Goal: Navigation & Orientation: Understand site structure

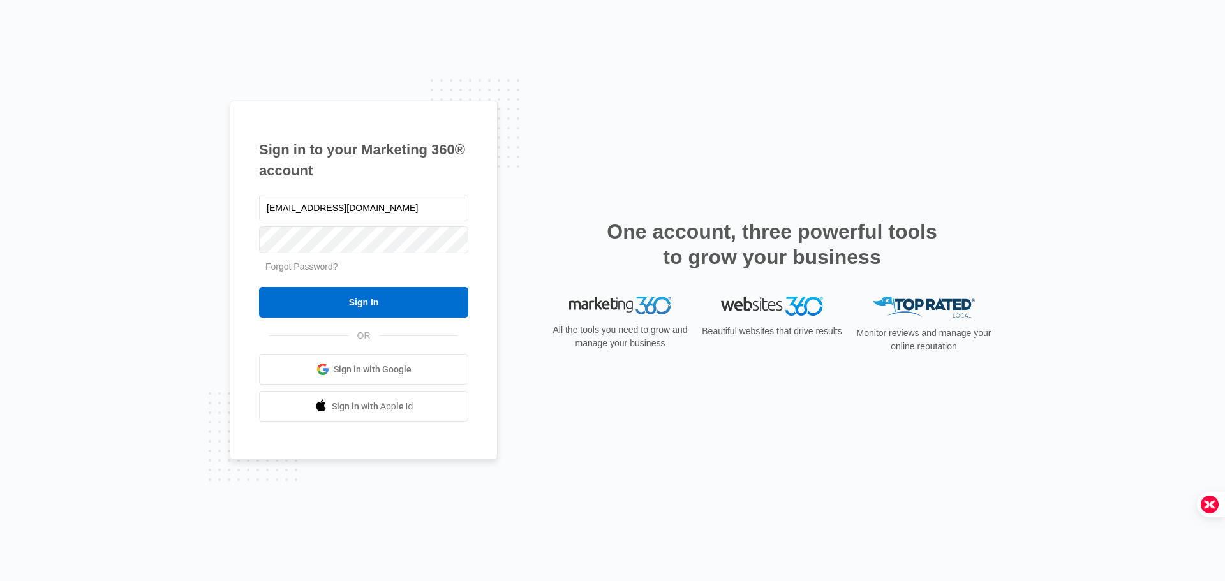
type input "[EMAIL_ADDRESS][DOMAIN_NAME]"
click at [425, 295] on input "Sign In" at bounding box center [363, 302] width 209 height 31
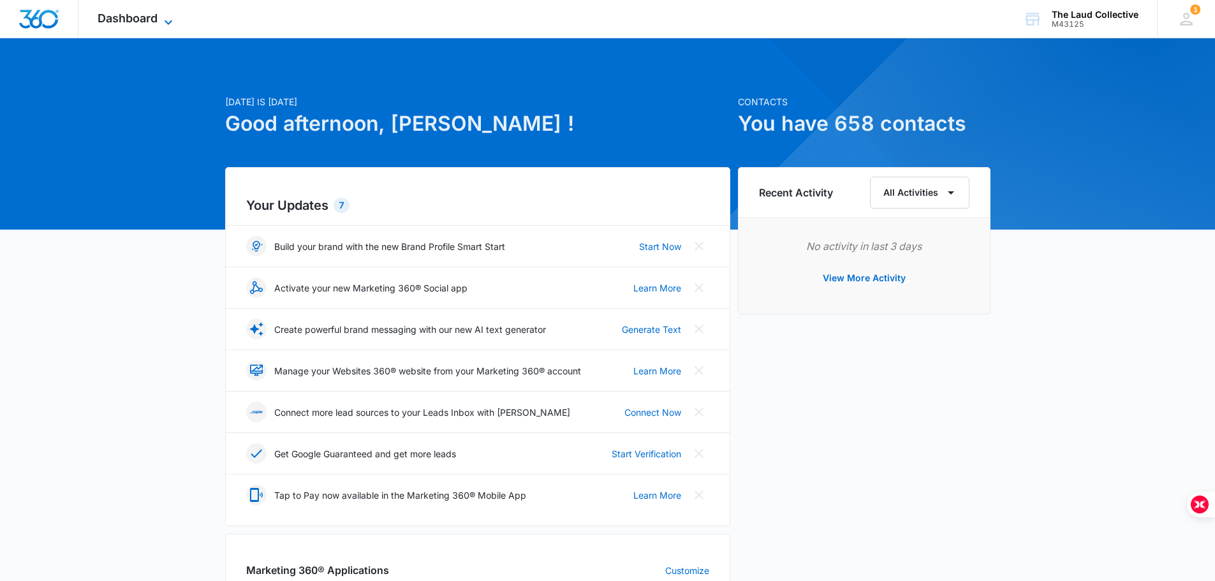
click at [156, 17] on span "Dashboard" at bounding box center [128, 17] width 60 height 13
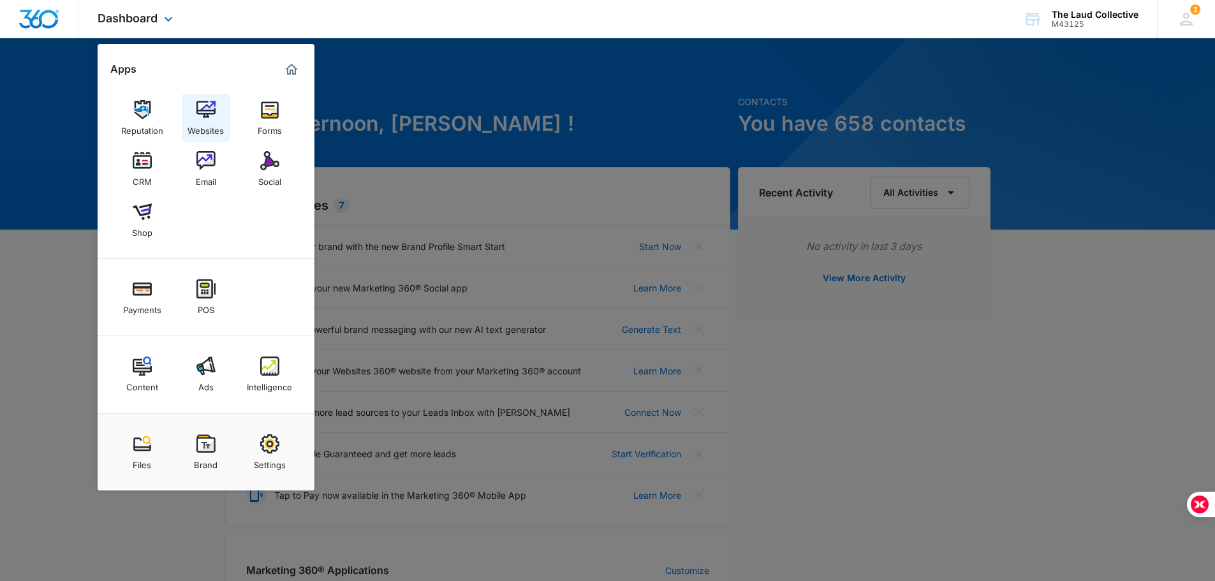
click at [209, 115] on img at bounding box center [205, 109] width 19 height 19
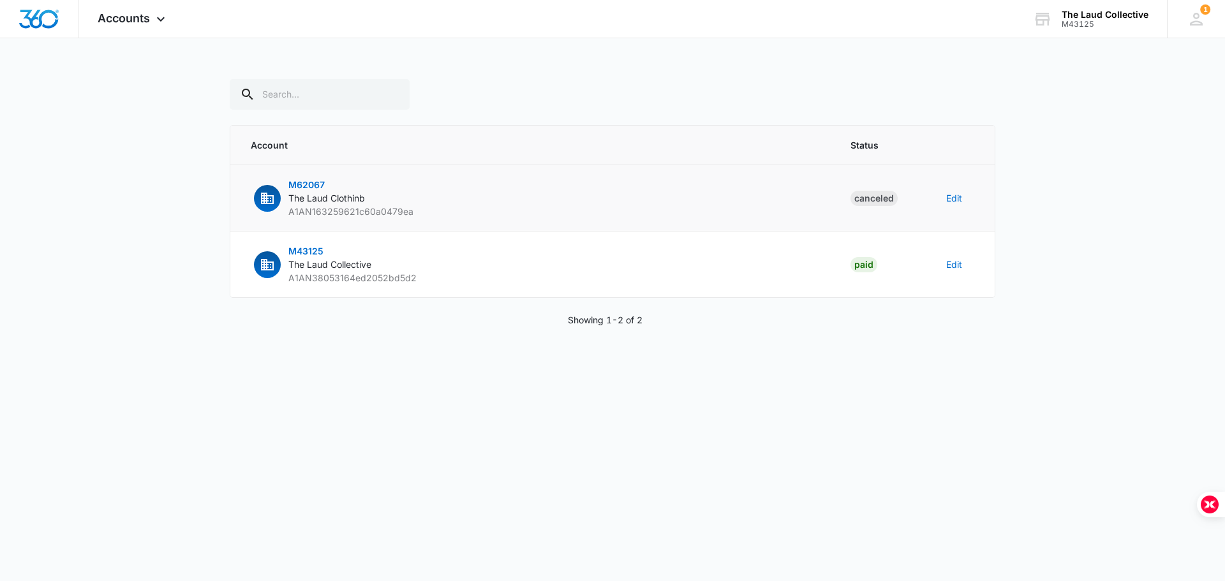
click at [309, 186] on span "M62067" at bounding box center [306, 184] width 36 height 11
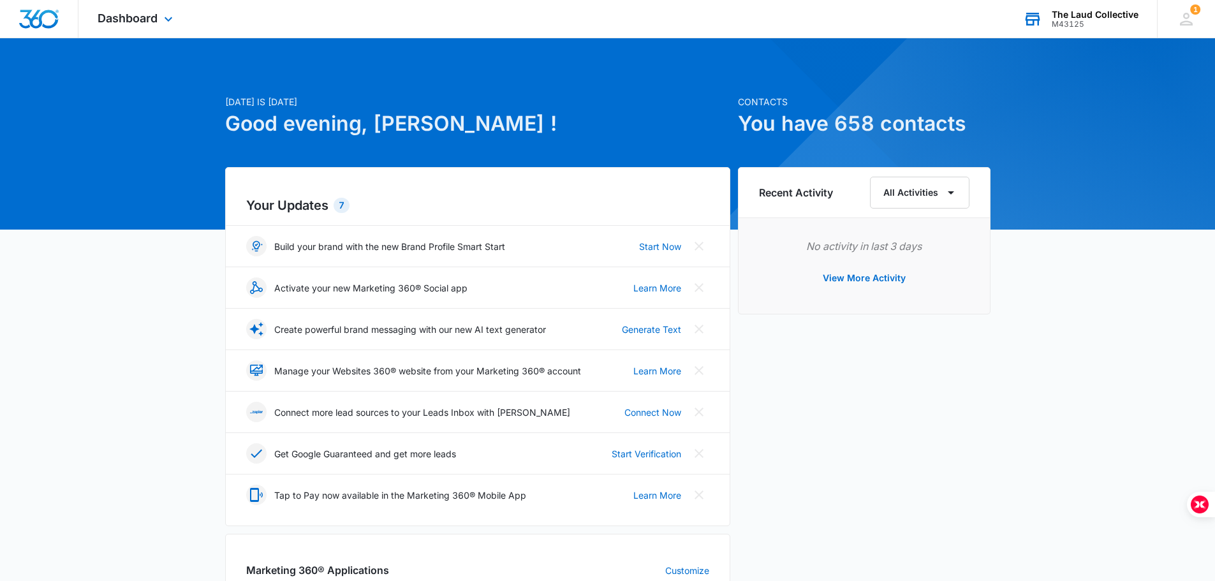
click at [1080, 22] on div "M43125" at bounding box center [1095, 24] width 87 height 9
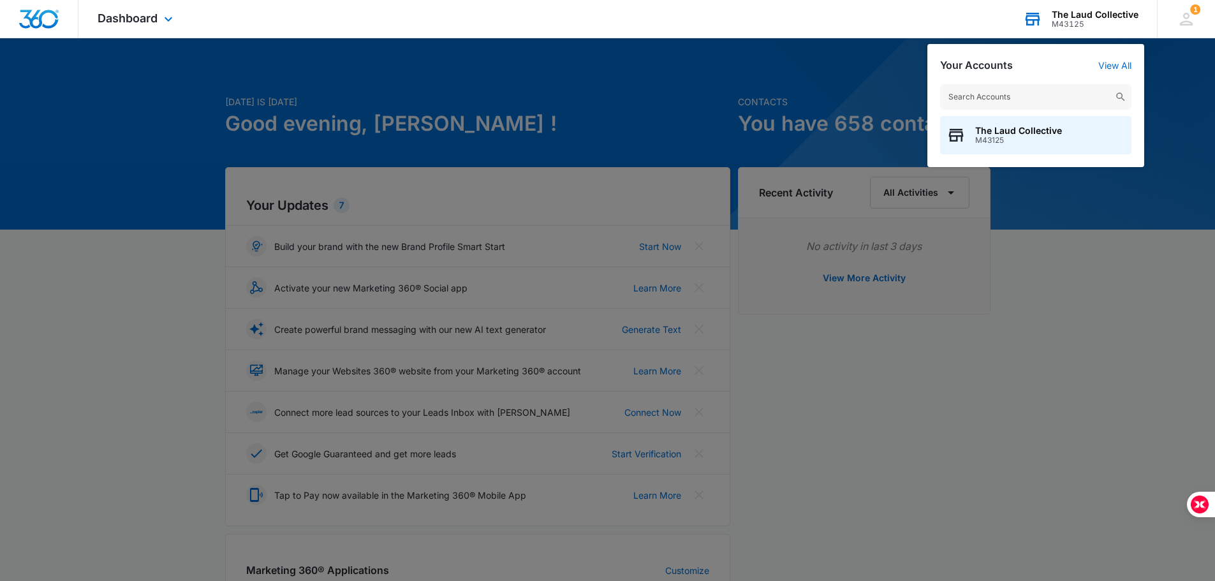
click at [1080, 22] on div "M43125" at bounding box center [1095, 24] width 87 height 9
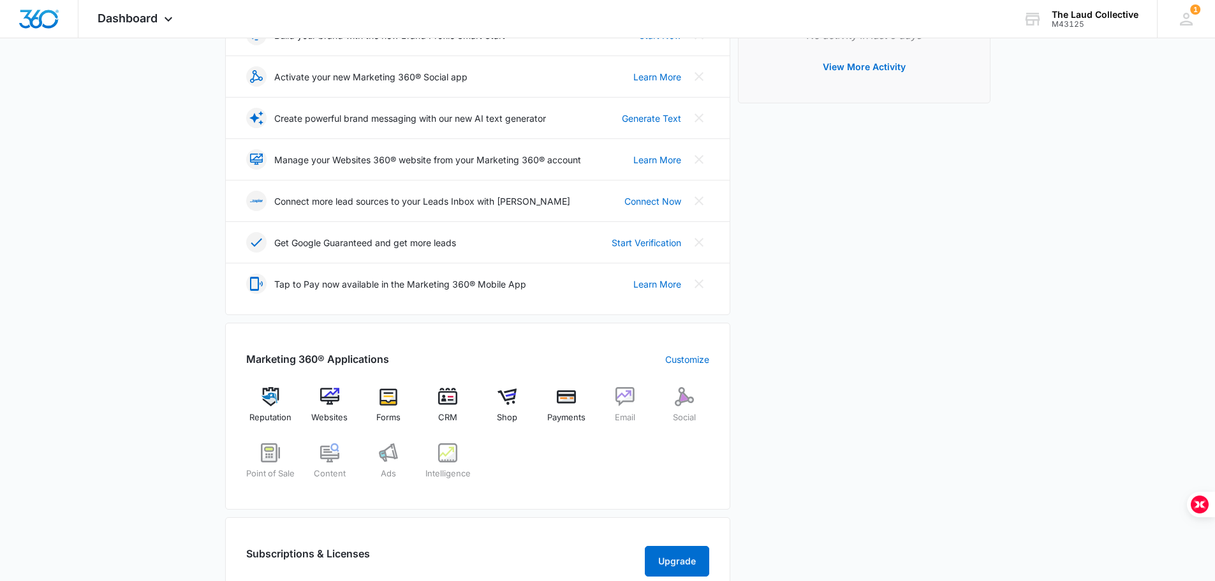
scroll to position [191, 0]
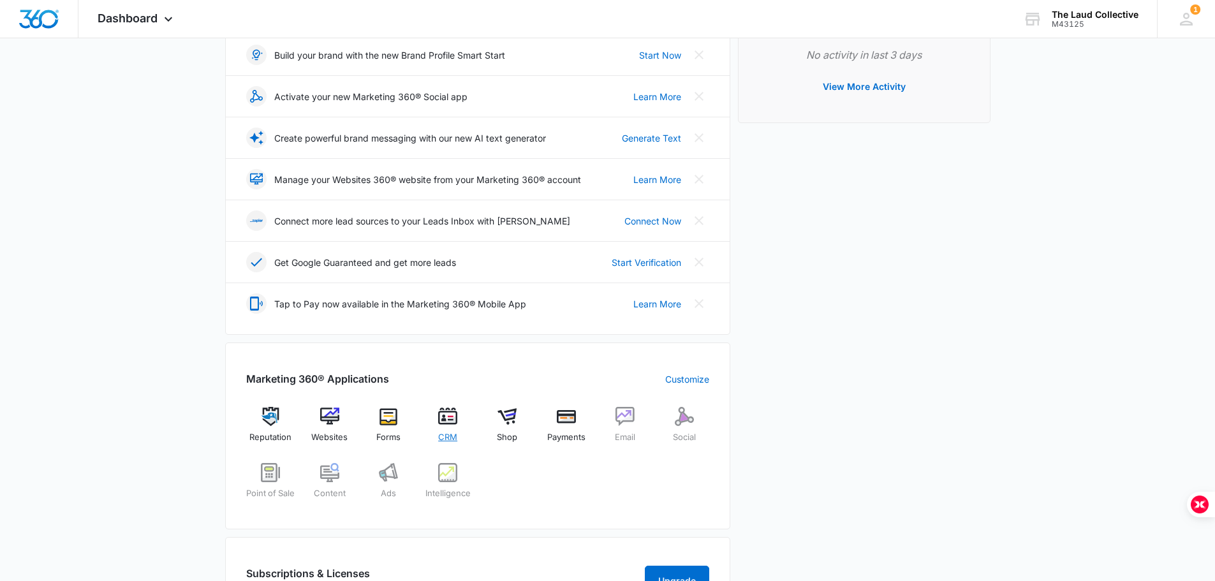
click at [450, 415] on img at bounding box center [447, 416] width 19 height 19
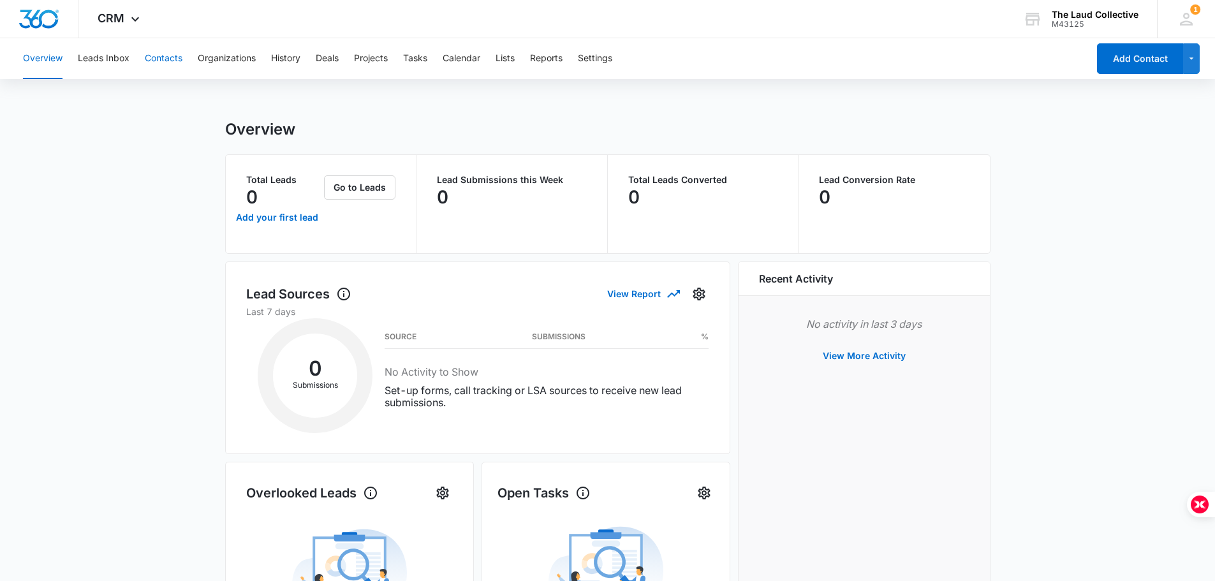
click at [165, 59] on button "Contacts" at bounding box center [164, 58] width 38 height 41
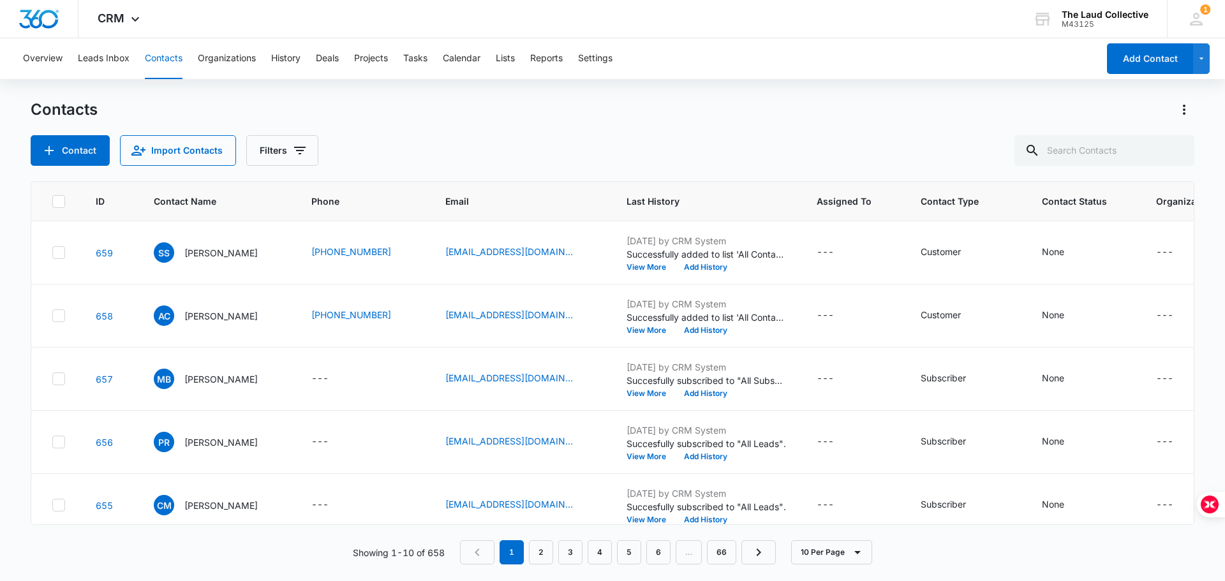
click at [58, 202] on icon at bounding box center [58, 201] width 11 height 11
click at [52, 202] on input "checkbox" at bounding box center [52, 201] width 1 height 1
checkbox input "true"
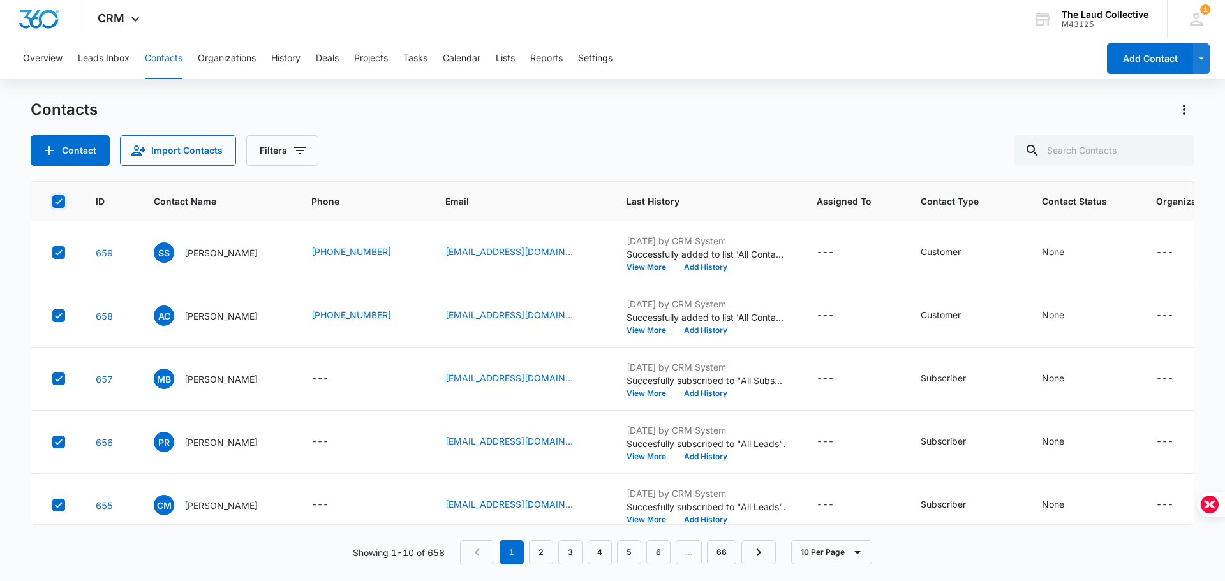
checkbox input "true"
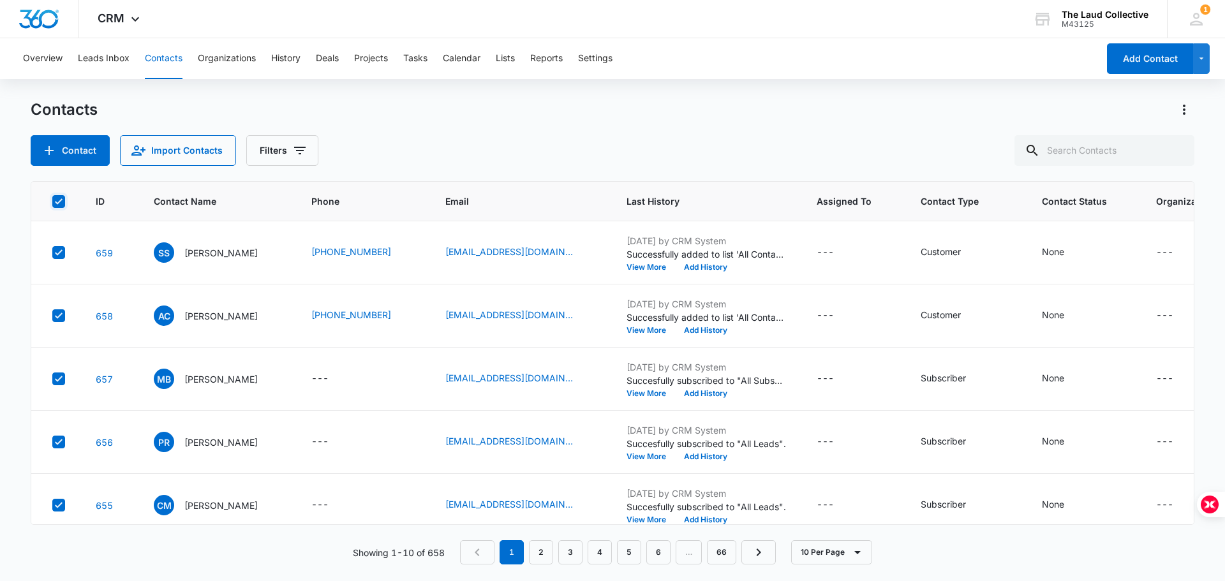
checkbox input "true"
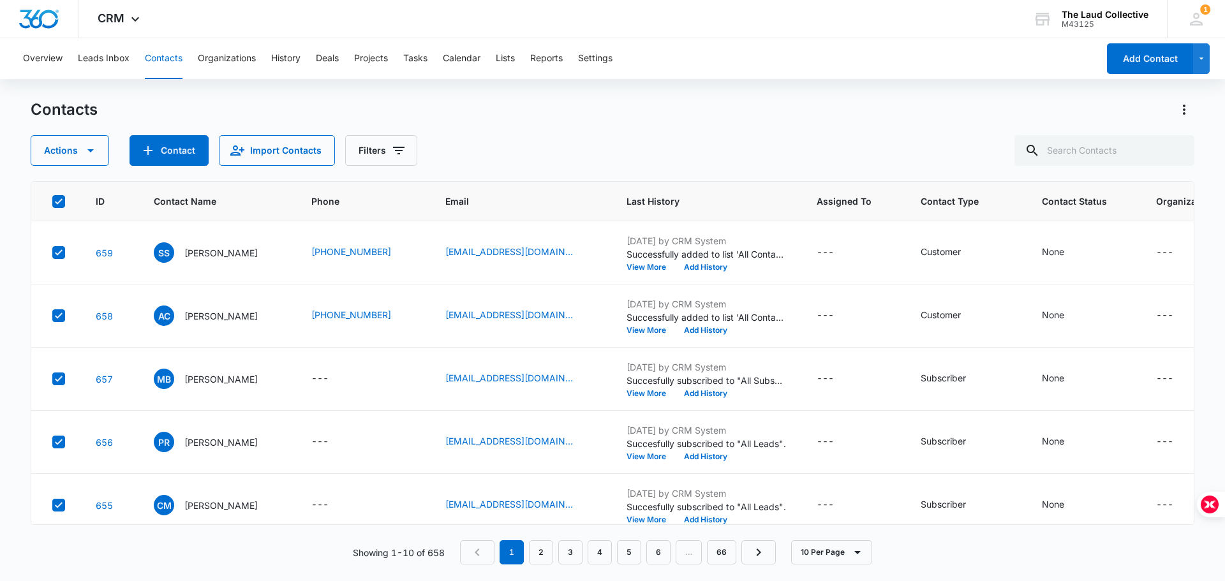
click at [58, 202] on icon at bounding box center [59, 201] width 8 height 6
click at [52, 202] on input "checkbox" at bounding box center [52, 201] width 1 height 1
checkbox input "false"
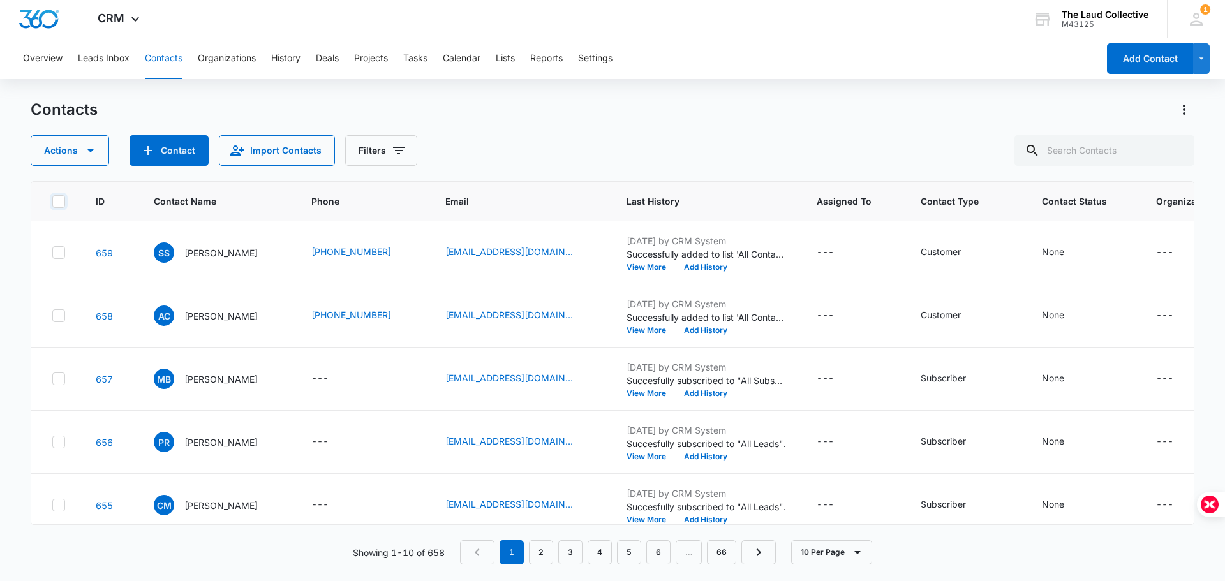
checkbox input "false"
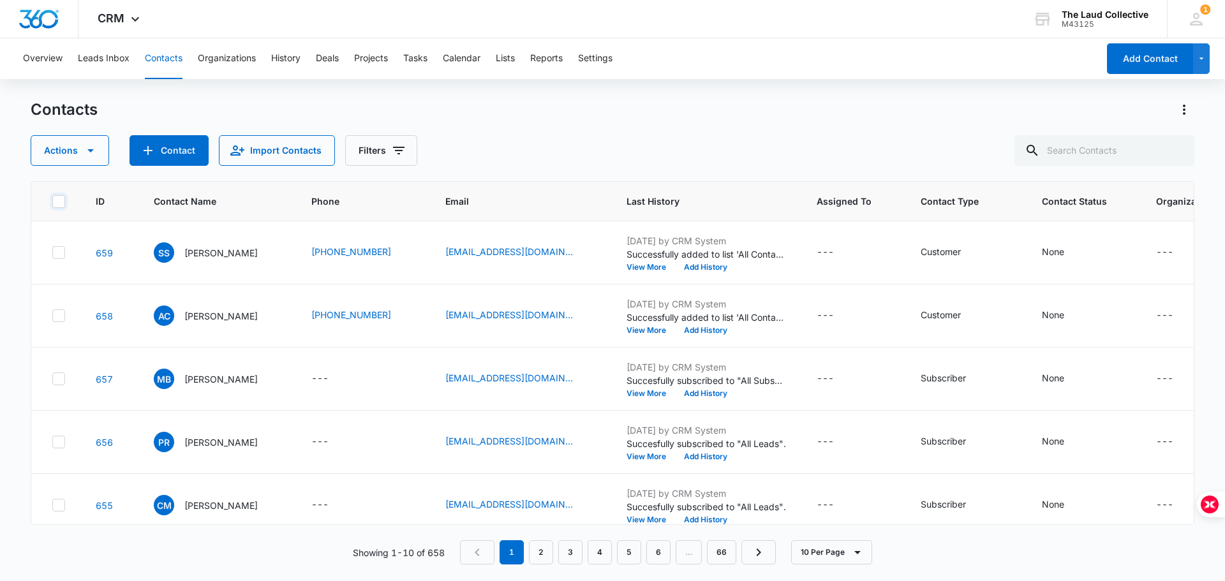
checkbox input "false"
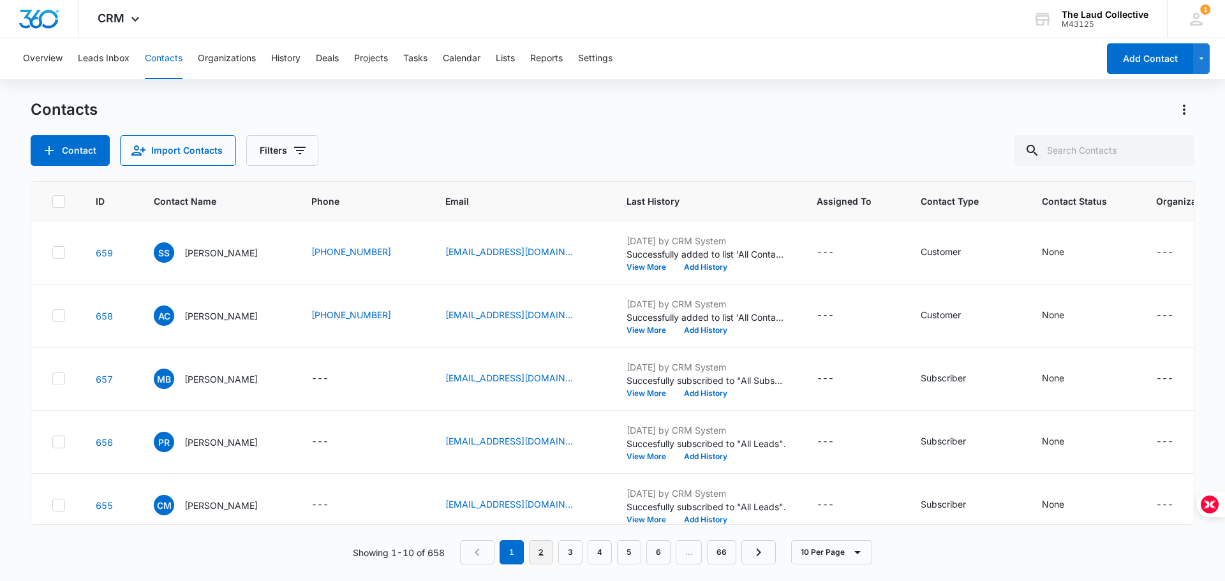
click at [547, 551] on link "2" at bounding box center [541, 552] width 24 height 24
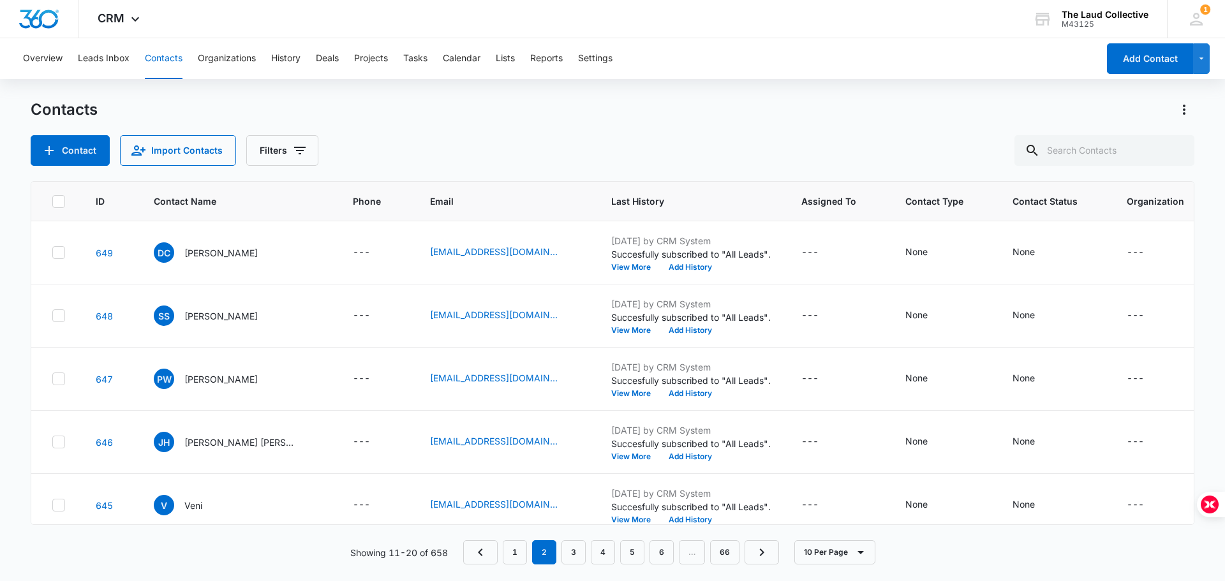
click at [459, 139] on div "Contact Import Contacts Filters" at bounding box center [612, 150] width 1163 height 31
click at [553, 57] on button "Reports" at bounding box center [546, 58] width 33 height 41
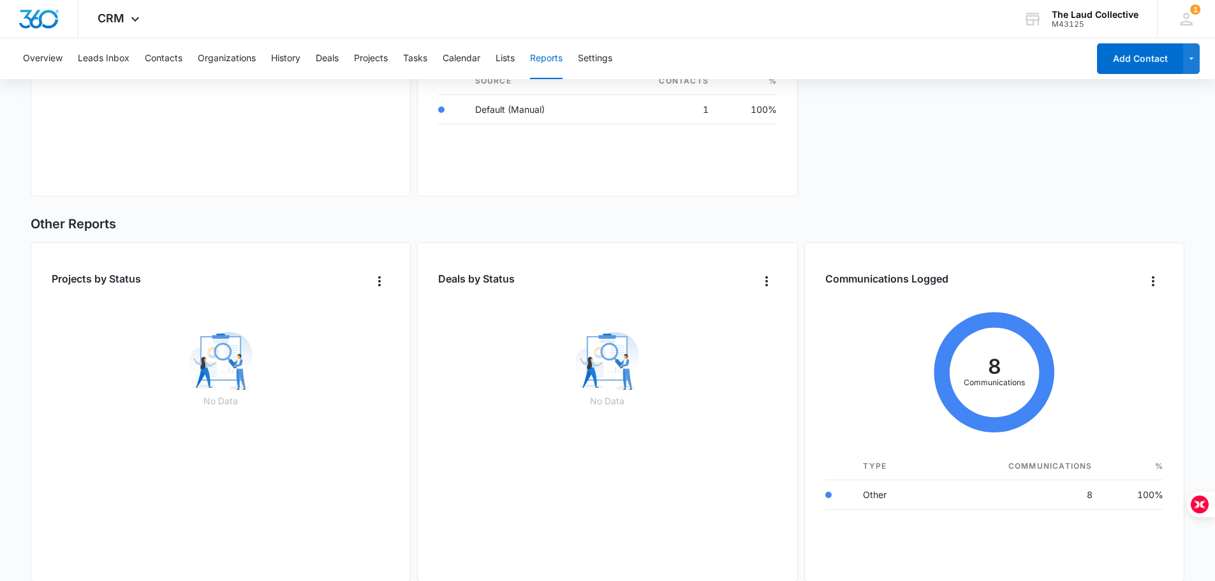
scroll to position [720, 0]
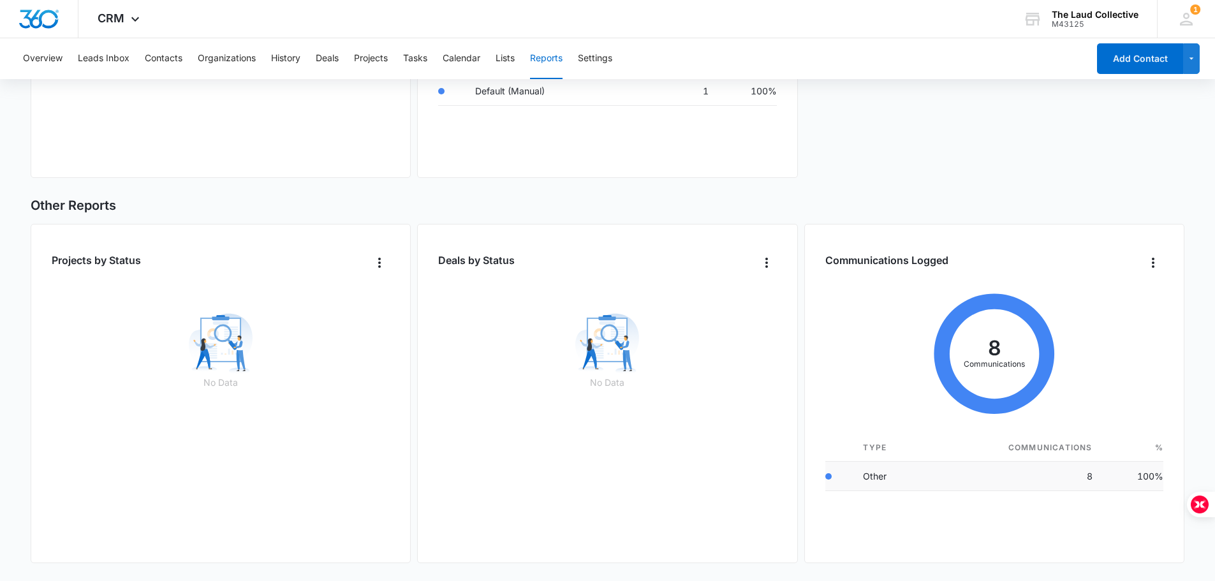
click at [873, 481] on td "Other" at bounding box center [890, 476] width 74 height 29
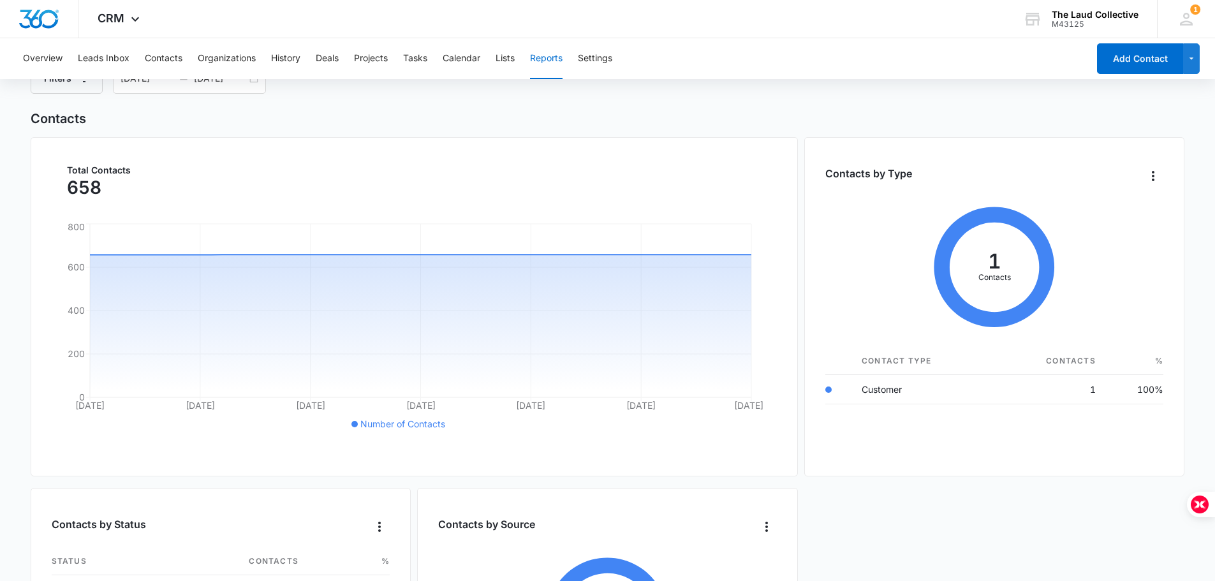
scroll to position [0, 0]
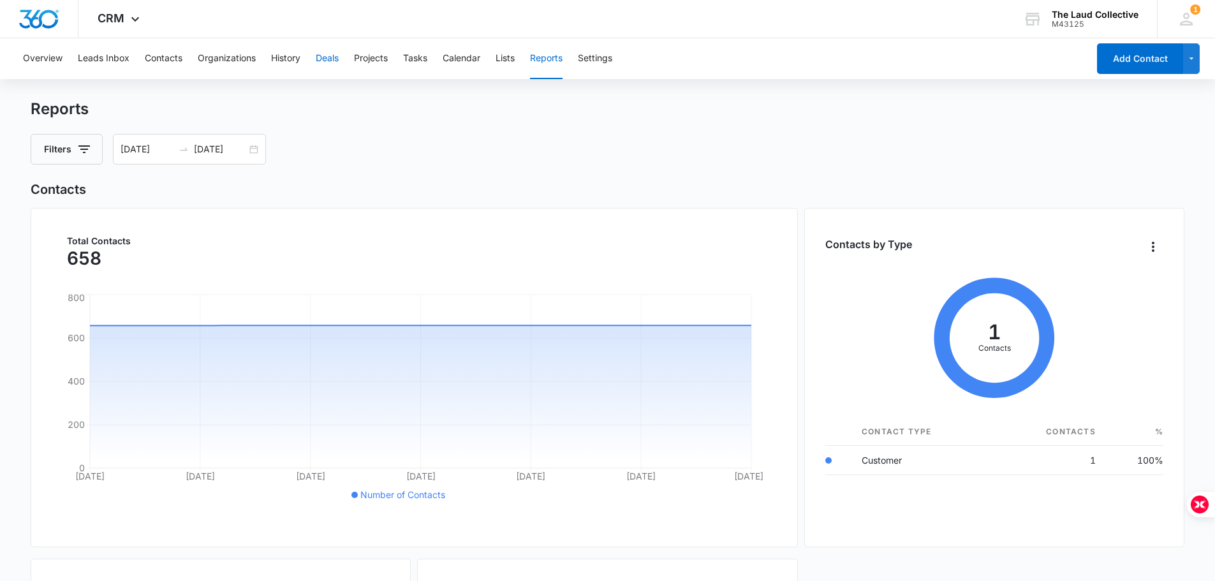
click at [324, 58] on button "Deals" at bounding box center [327, 58] width 23 height 41
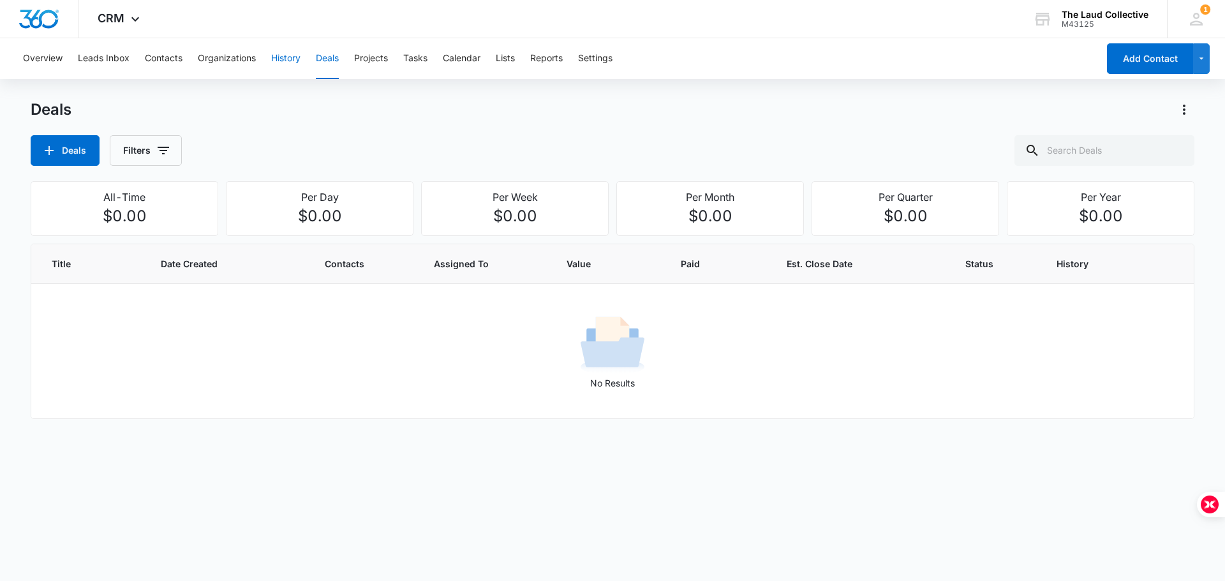
click at [281, 62] on button "History" at bounding box center [285, 58] width 29 height 41
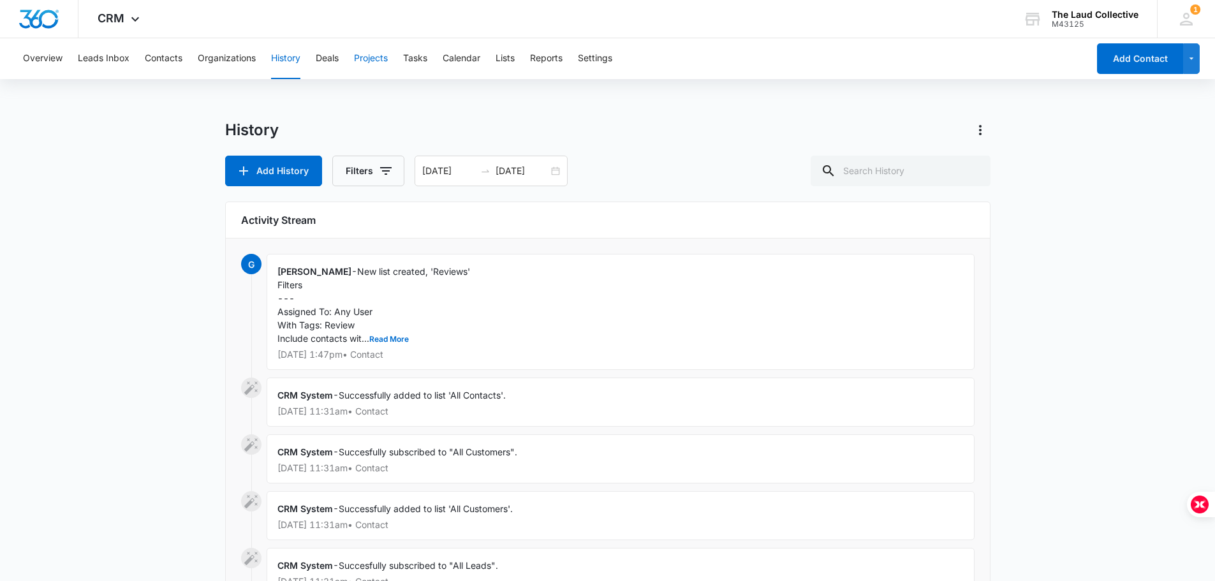
click at [379, 63] on button "Projects" at bounding box center [371, 58] width 34 height 41
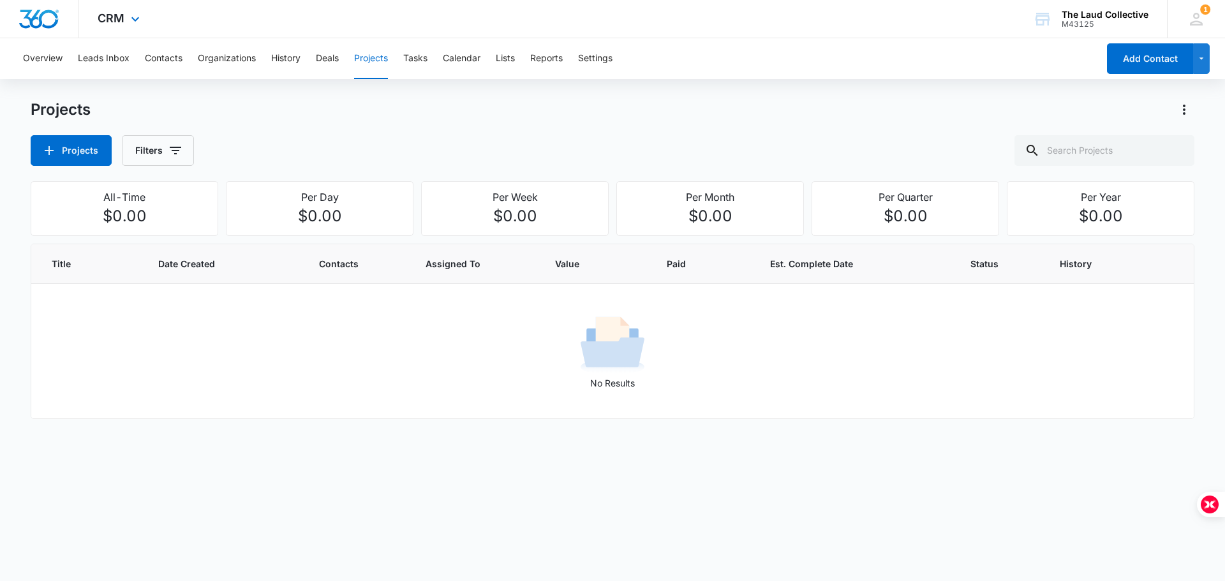
click at [124, 22] on div "CRM Apps Reputation Websites Forms CRM Email Social Shop Payments POS Content A…" at bounding box center [120, 19] width 84 height 38
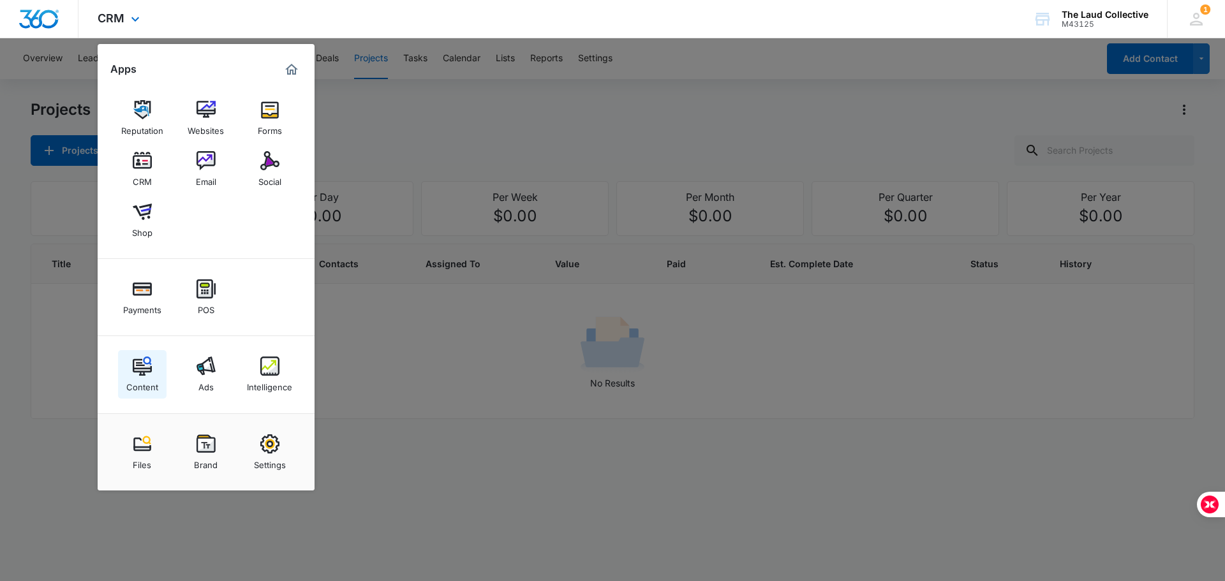
click at [138, 364] on img at bounding box center [142, 366] width 19 height 19
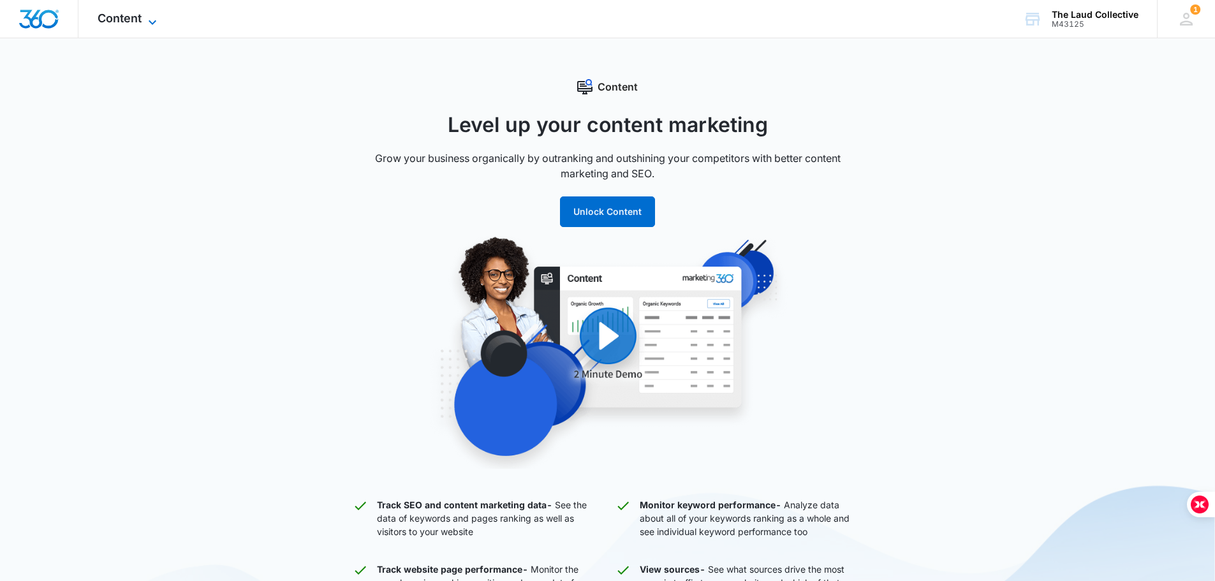
click at [146, 19] on icon at bounding box center [152, 22] width 15 height 15
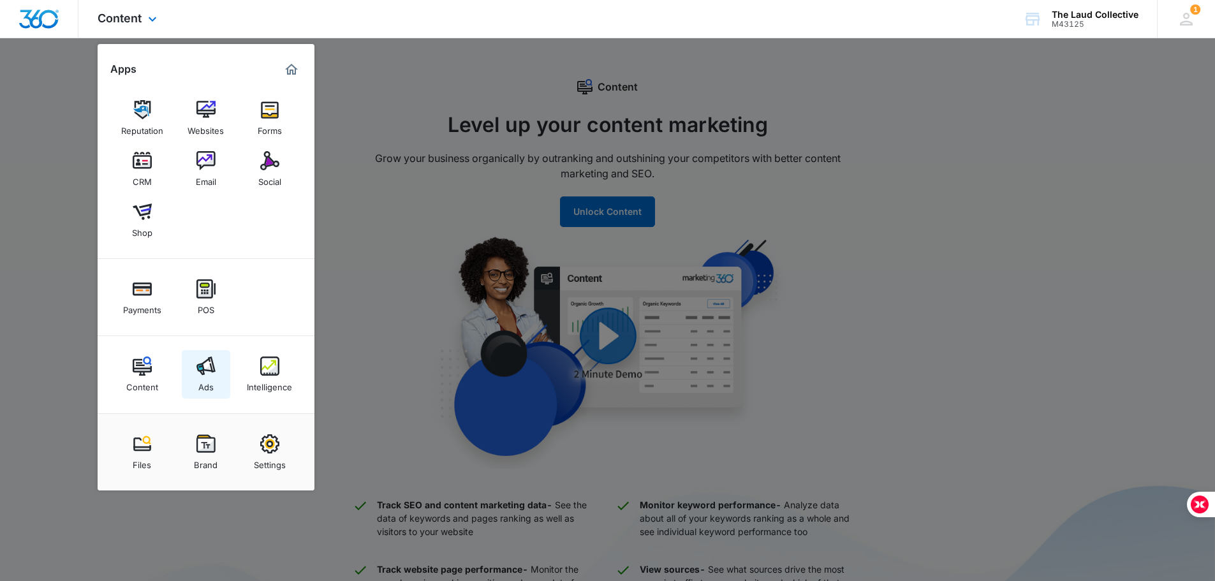
click at [207, 367] on img at bounding box center [205, 366] width 19 height 19
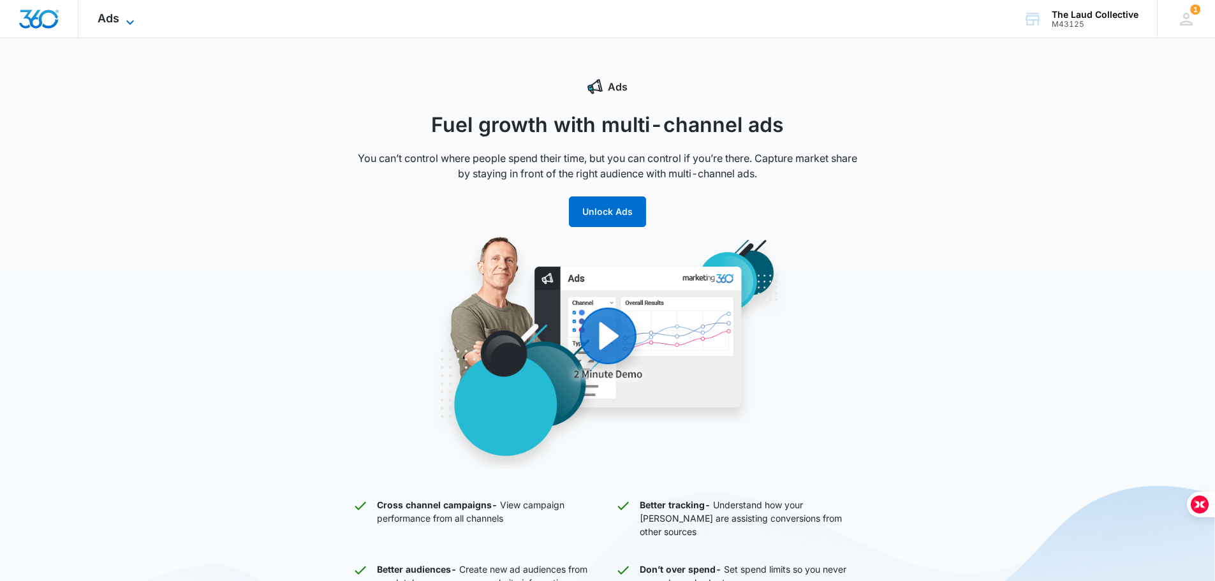
click at [122, 25] on icon at bounding box center [129, 22] width 15 height 15
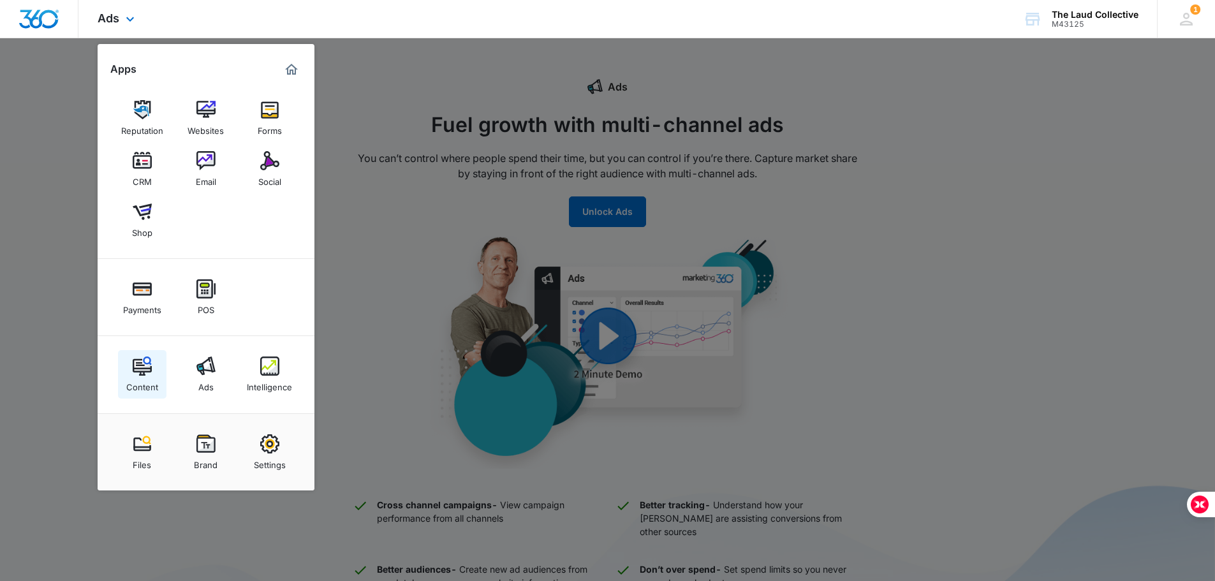
click at [136, 369] on img at bounding box center [142, 366] width 19 height 19
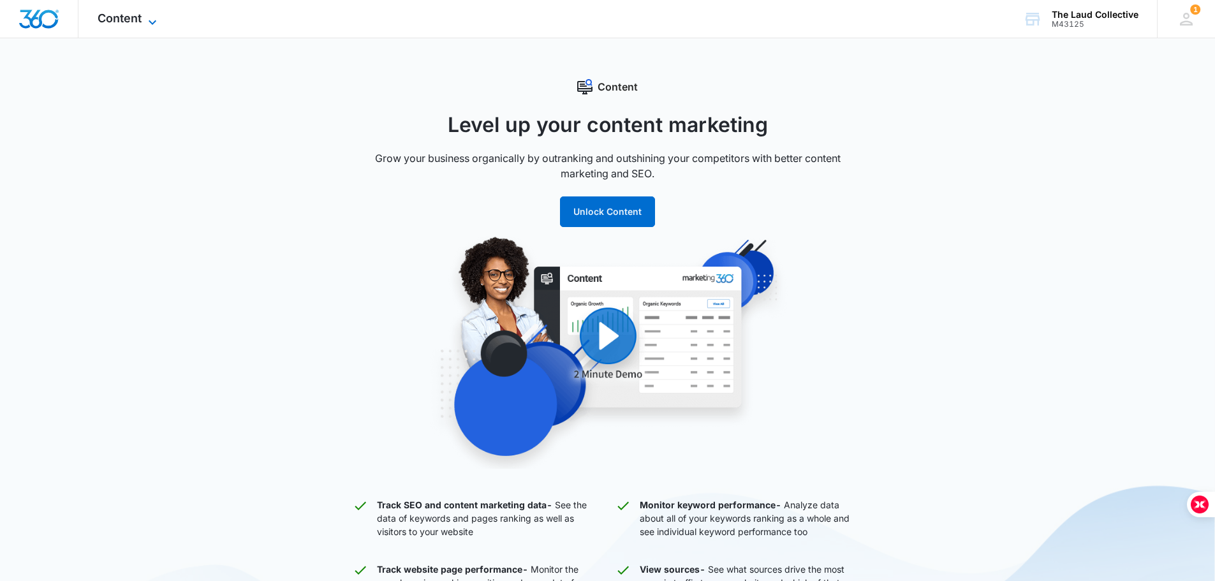
click at [153, 24] on icon at bounding box center [152, 22] width 15 height 15
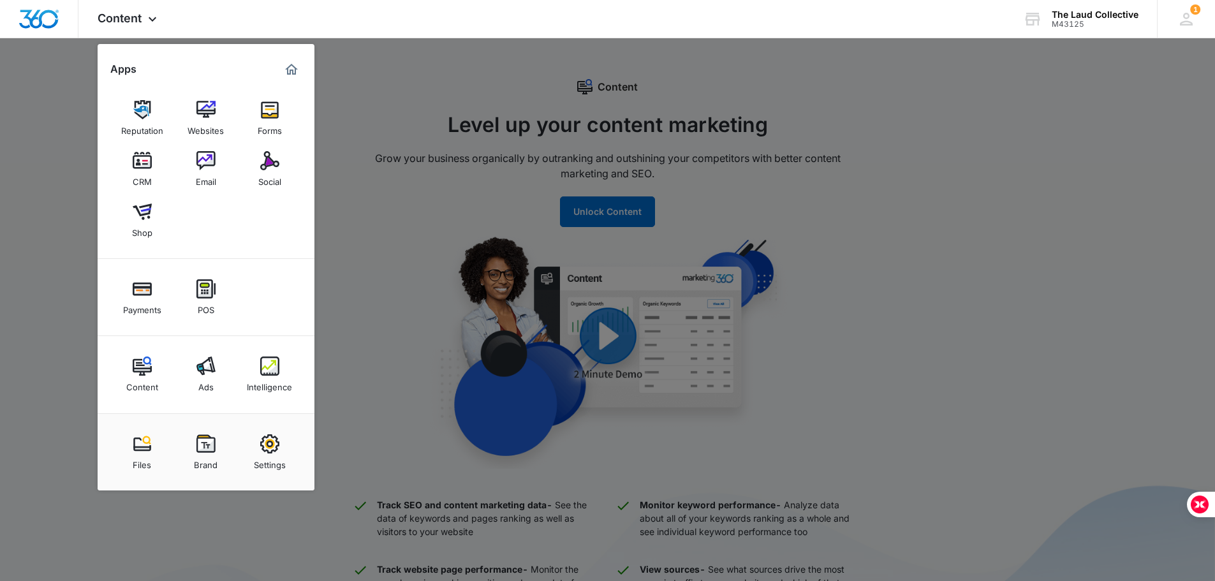
click at [343, 229] on div at bounding box center [607, 290] width 1215 height 581
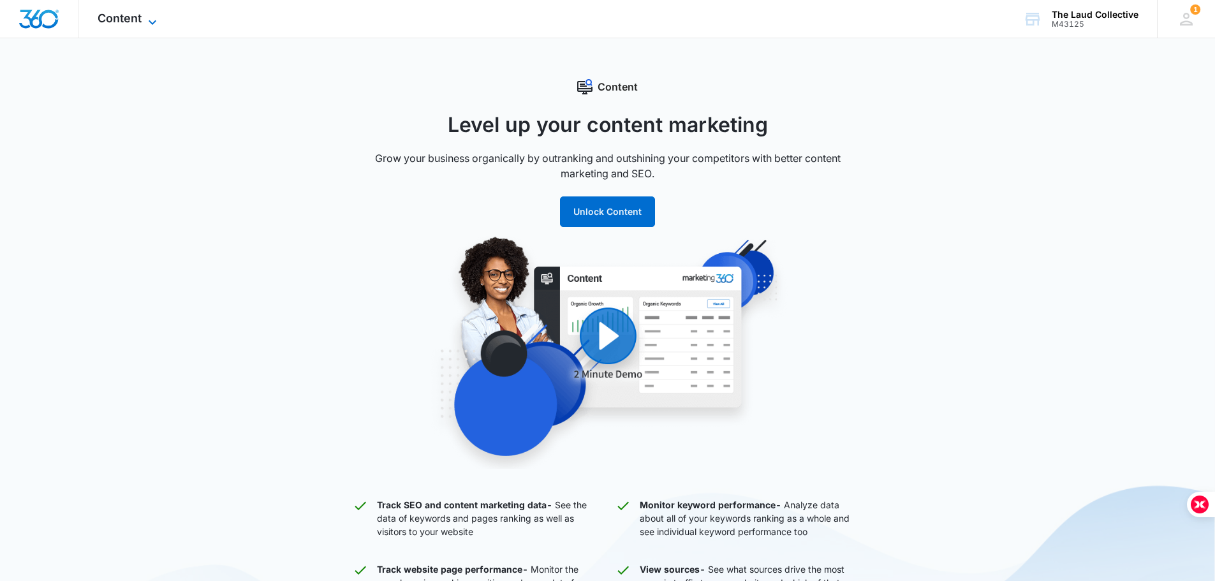
click at [133, 17] on span "Content" at bounding box center [120, 17] width 44 height 13
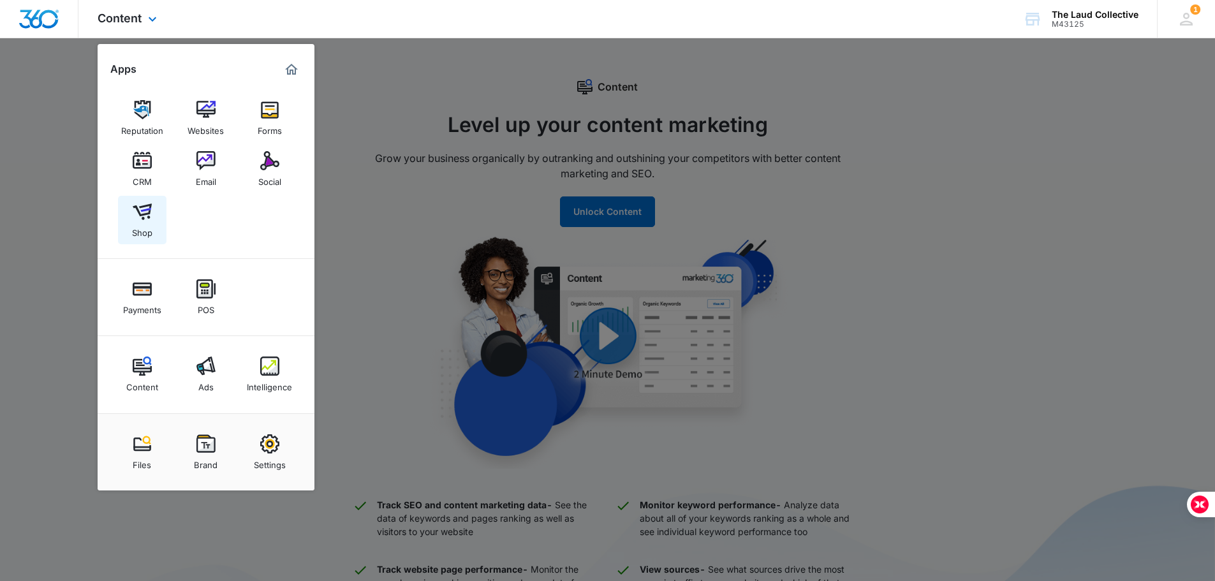
click at [145, 222] on div "Shop" at bounding box center [142, 229] width 20 height 17
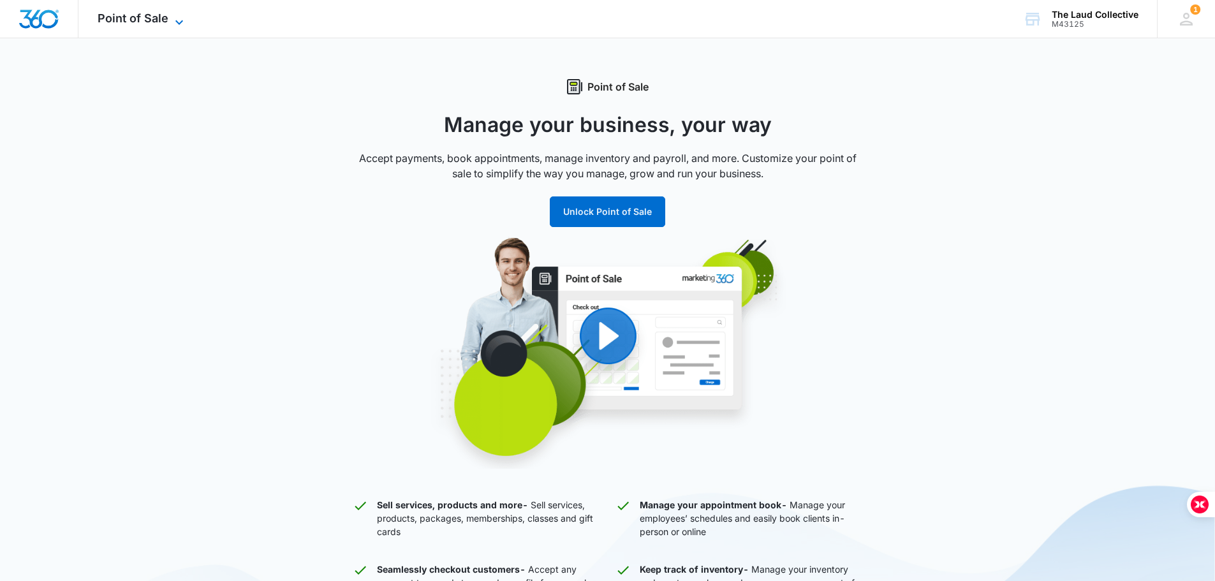
click at [173, 22] on icon at bounding box center [179, 22] width 15 height 15
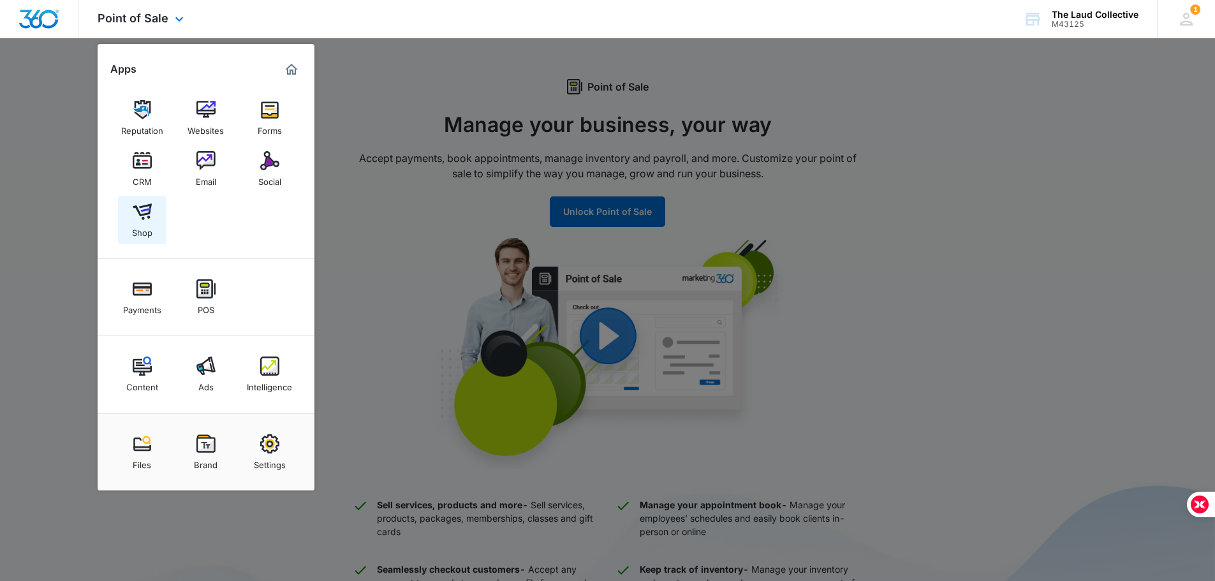
click at [144, 210] on img at bounding box center [142, 211] width 19 height 19
